Goal: Task Accomplishment & Management: Use online tool/utility

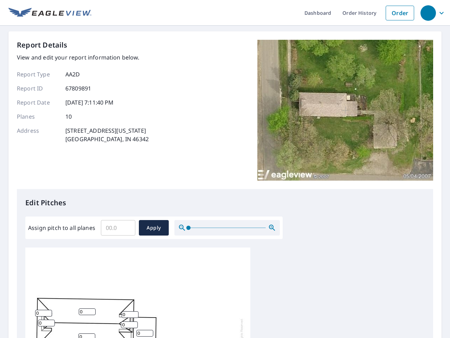
click at [225, 169] on div "Report Details View and edit your report information below. Report Type AA2D Re…" at bounding box center [225, 114] width 417 height 149
click at [428, 13] on div "button" at bounding box center [428, 12] width 15 height 15
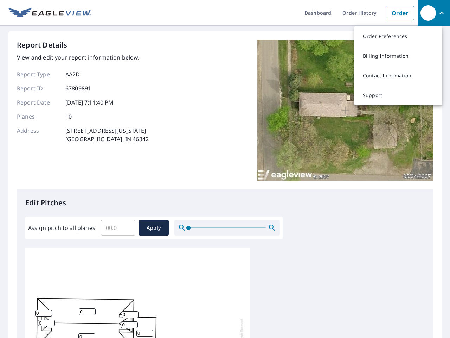
click at [118, 228] on input "Assign pitch to all planes" at bounding box center [118, 228] width 34 height 20
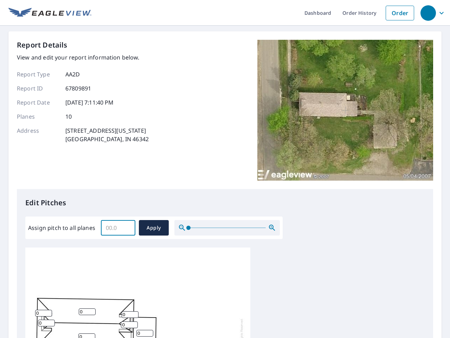
click at [154, 228] on span "Apply" at bounding box center [154, 227] width 19 height 9
click at [272, 228] on icon "button" at bounding box center [272, 227] width 8 height 8
